Goal: Find specific page/section: Find specific page/section

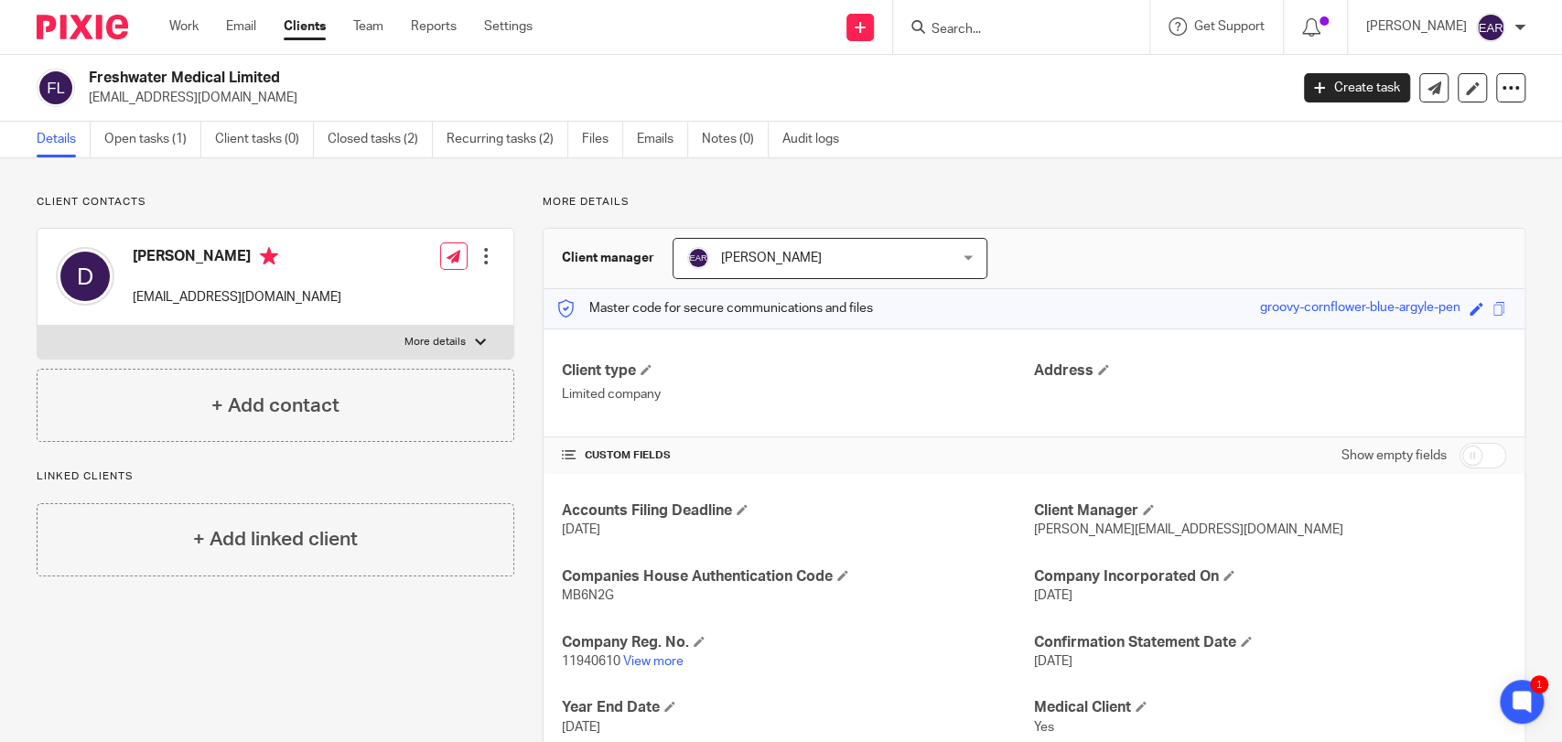
click at [957, 27] on input "Search" at bounding box center [1012, 30] width 165 height 16
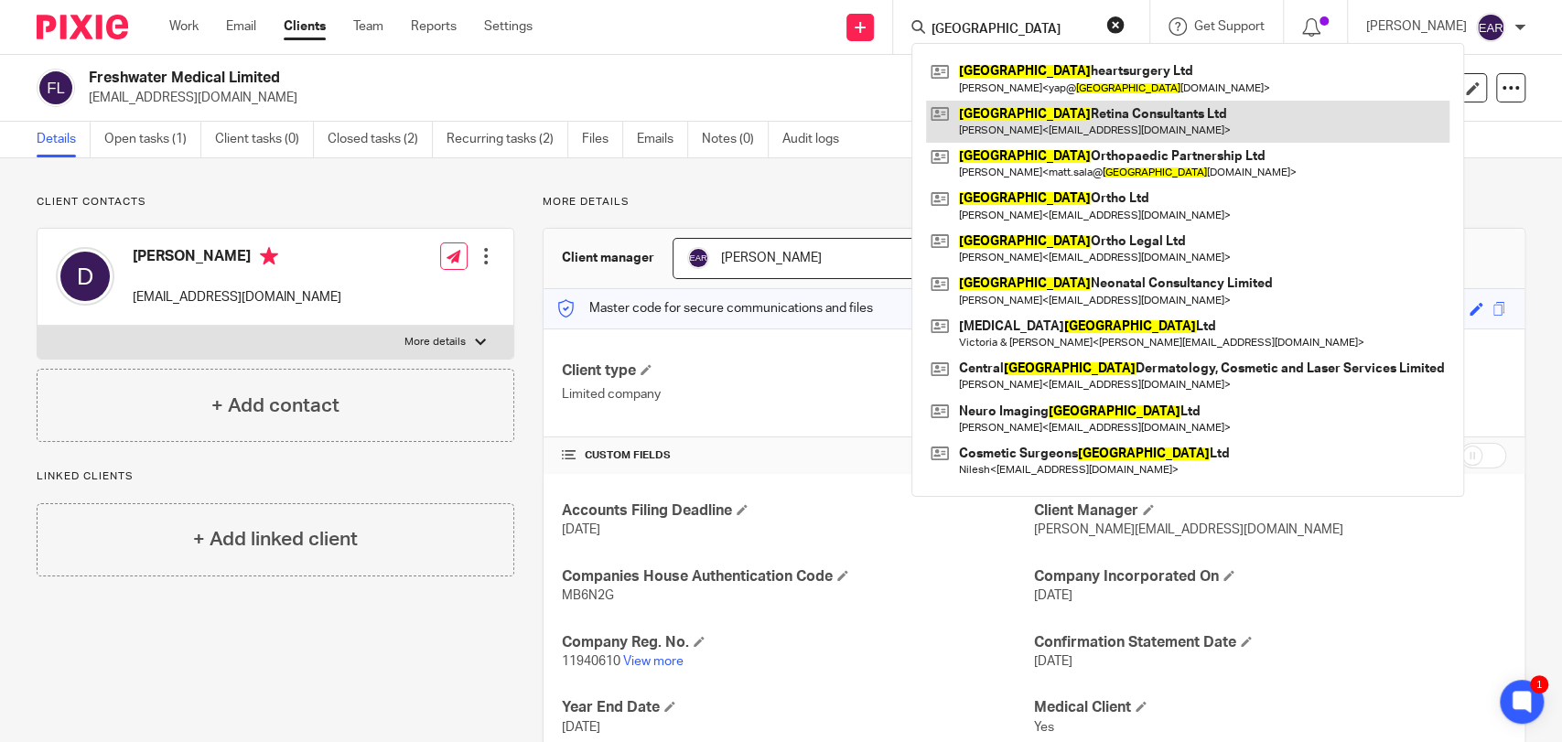
type input "london"
click at [1004, 123] on link at bounding box center [1187, 122] width 523 height 42
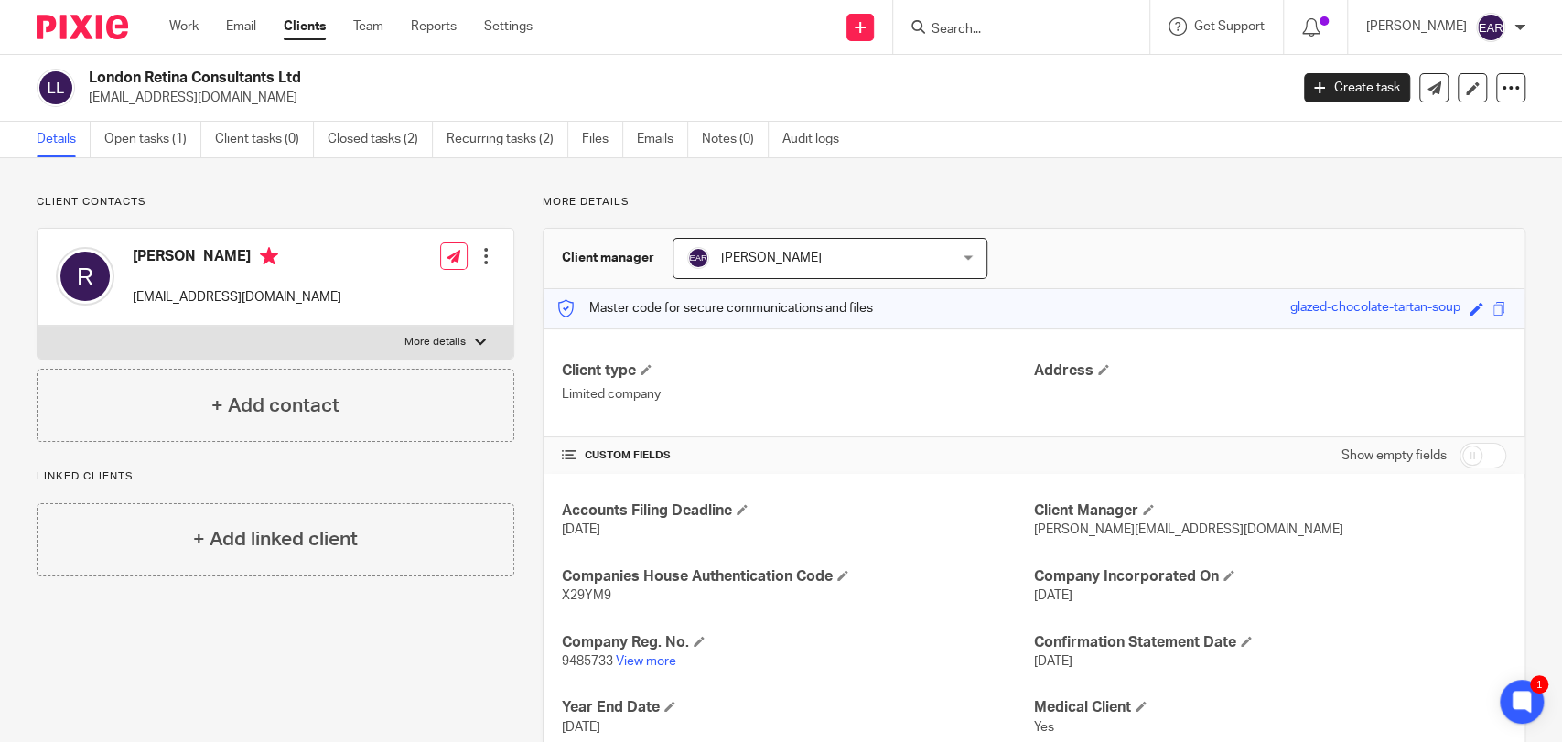
click at [579, 662] on span "9485733" at bounding box center [587, 661] width 51 height 13
copy p "9485733"
click at [581, 594] on span "X29YM9" at bounding box center [586, 595] width 49 height 13
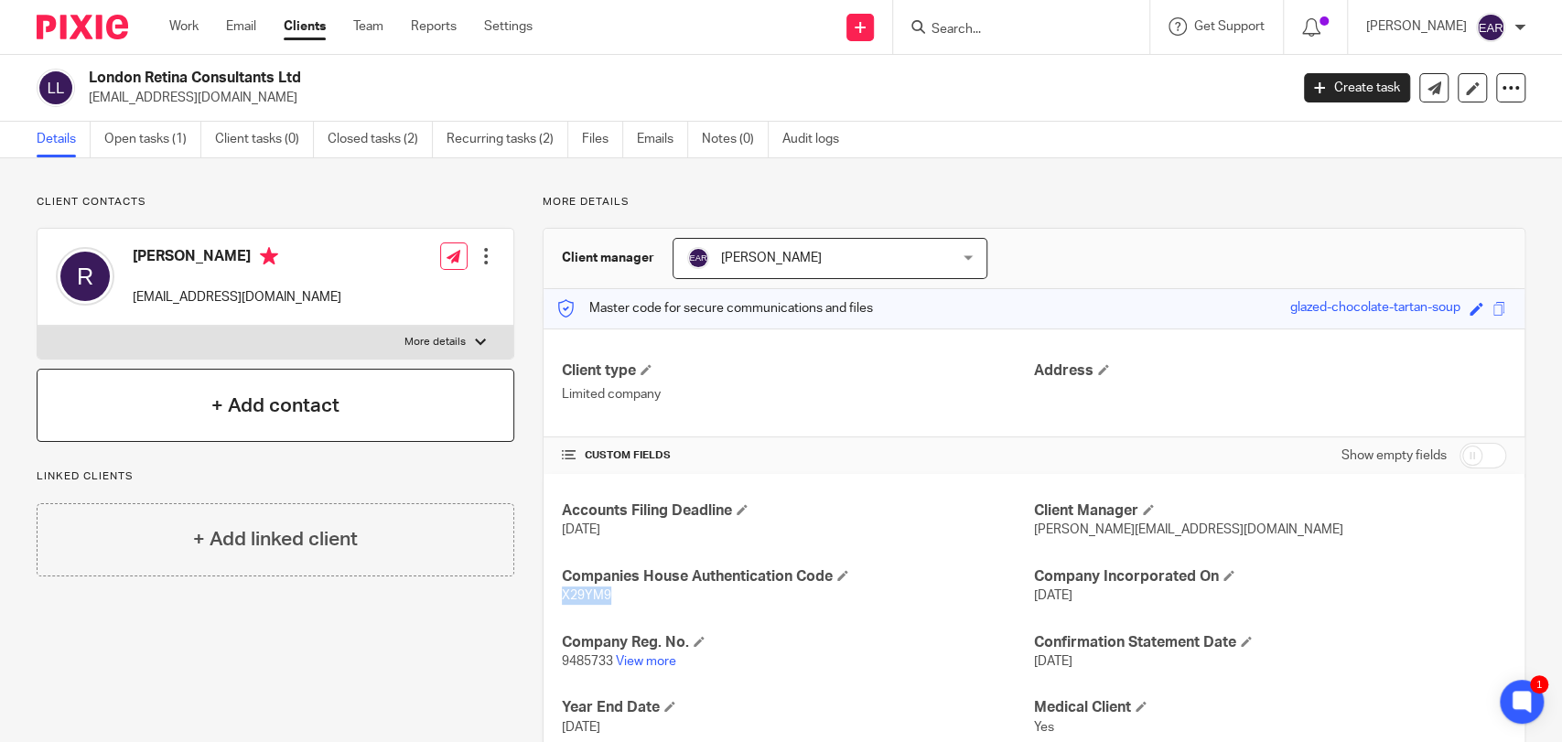
copy span "X29YM9"
click at [172, 138] on link "Open tasks (1)" at bounding box center [152, 140] width 97 height 36
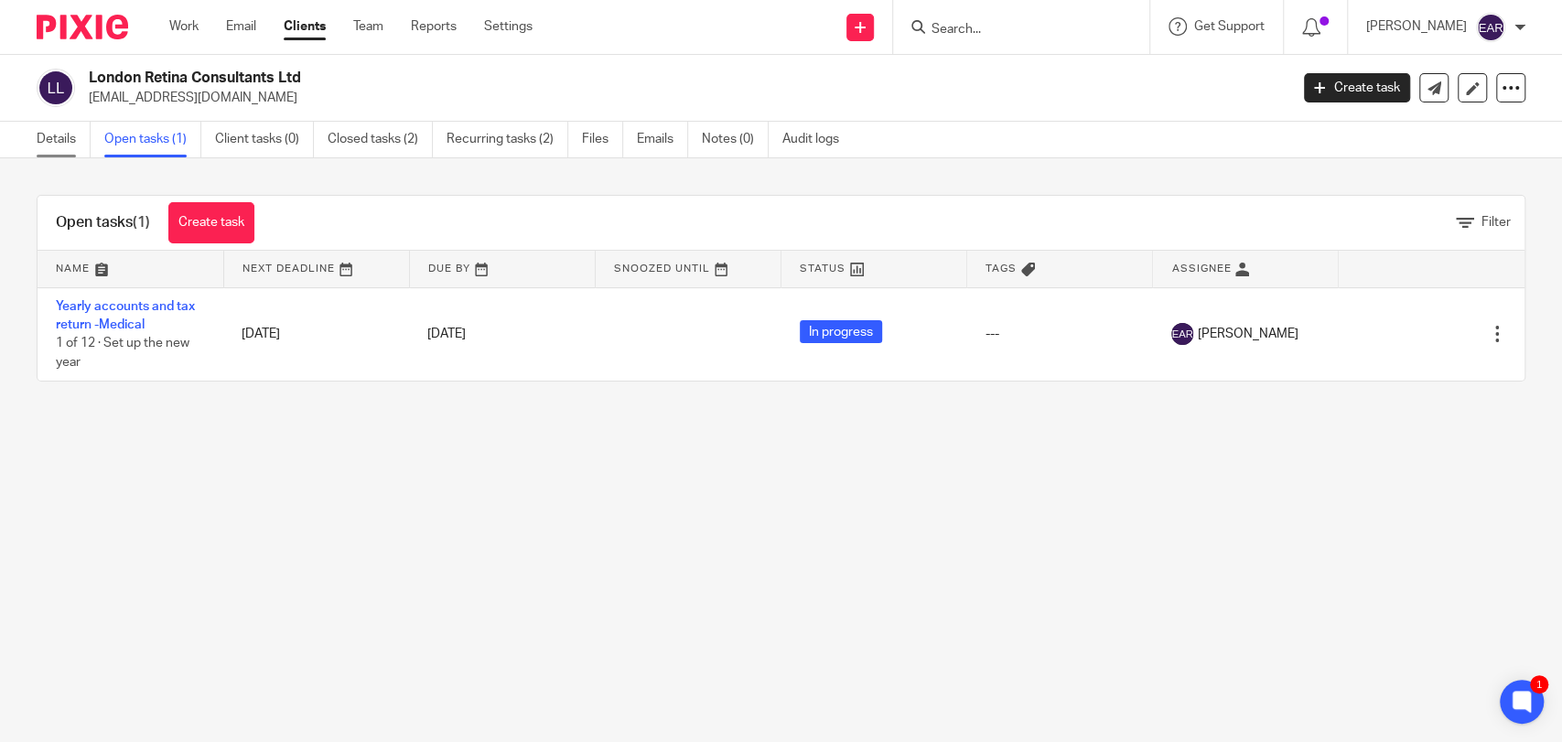
click at [59, 145] on link "Details" at bounding box center [64, 140] width 54 height 36
